Goal: Task Accomplishment & Management: Complete application form

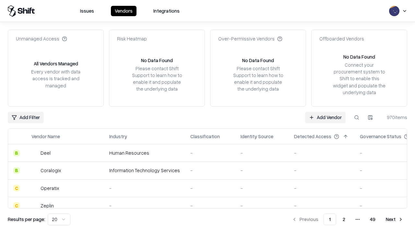
click at [325, 117] on link "Add Vendor" at bounding box center [325, 118] width 40 height 12
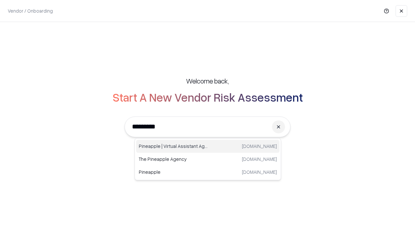
click at [208, 146] on div "Pineapple | Virtual Assistant Agency [DOMAIN_NAME]" at bounding box center [207, 146] width 143 height 13
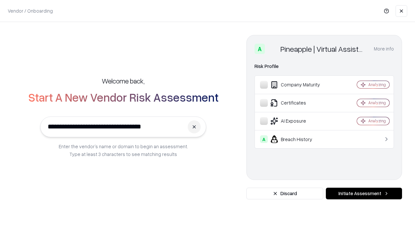
type input "**********"
click at [363, 194] on button "Initiate Assessment" at bounding box center [364, 194] width 76 height 12
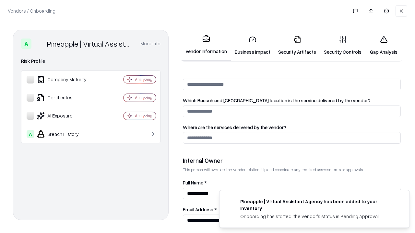
scroll to position [336, 0]
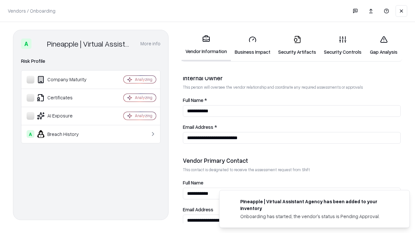
click at [252, 45] on link "Business Impact" at bounding box center [252, 45] width 43 height 30
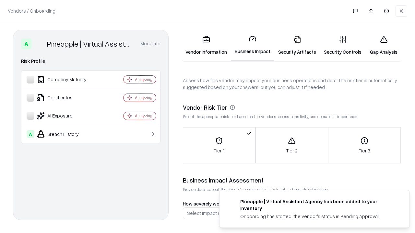
click at [383, 45] on link "Gap Analysis" at bounding box center [383, 45] width 37 height 30
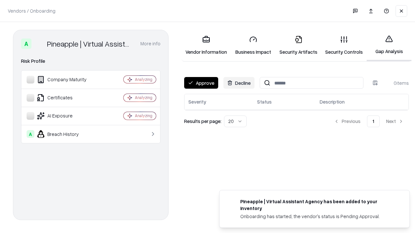
click at [201, 83] on button "Approve" at bounding box center [201, 83] width 34 height 12
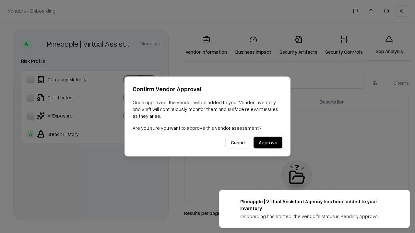
click at [268, 143] on button "Approve" at bounding box center [267, 143] width 29 height 12
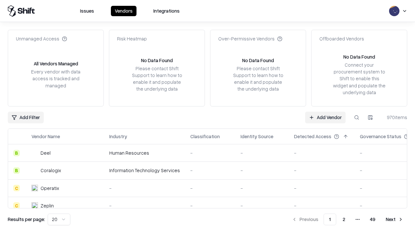
type input "**********"
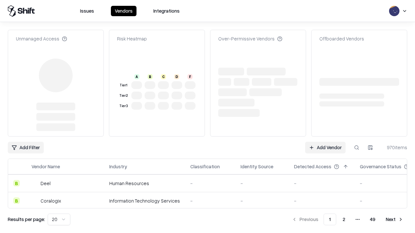
click at [325, 142] on link "Add Vendor" at bounding box center [325, 148] width 40 height 12
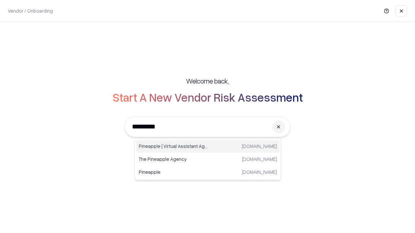
click at [208, 146] on div "Pineapple | Virtual Assistant Agency [DOMAIN_NAME]" at bounding box center [207, 146] width 143 height 13
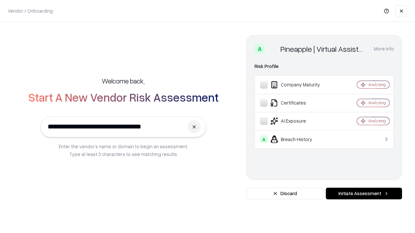
type input "**********"
click at [363, 194] on button "Initiate Assessment" at bounding box center [364, 194] width 76 height 12
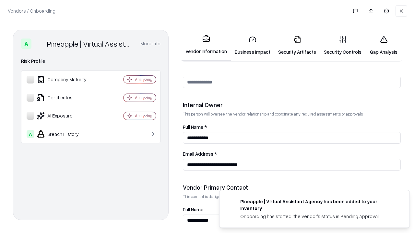
scroll to position [336, 0]
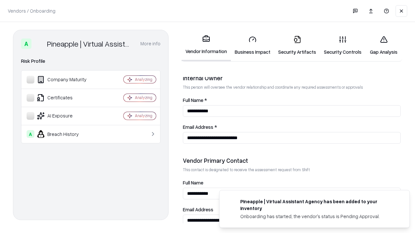
click at [383, 45] on link "Gap Analysis" at bounding box center [383, 45] width 37 height 30
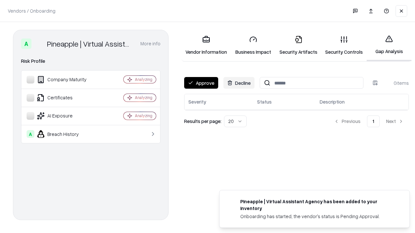
click at [201, 83] on button "Approve" at bounding box center [201, 83] width 34 height 12
